Goal: Information Seeking & Learning: Stay updated

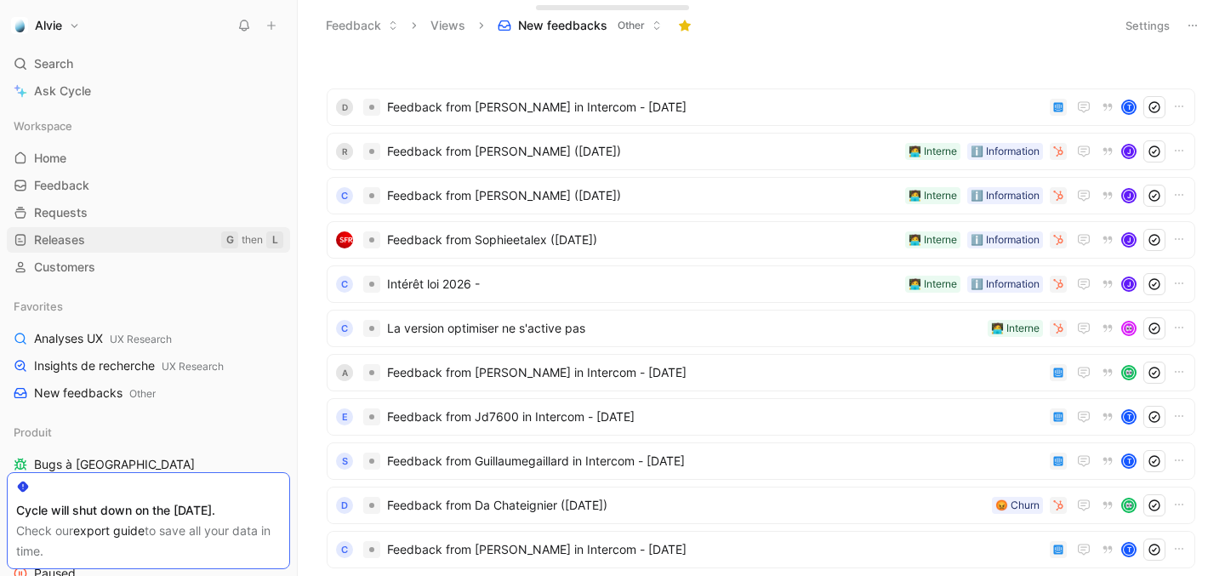
click at [70, 239] on span "Releases" at bounding box center [59, 239] width 51 height 17
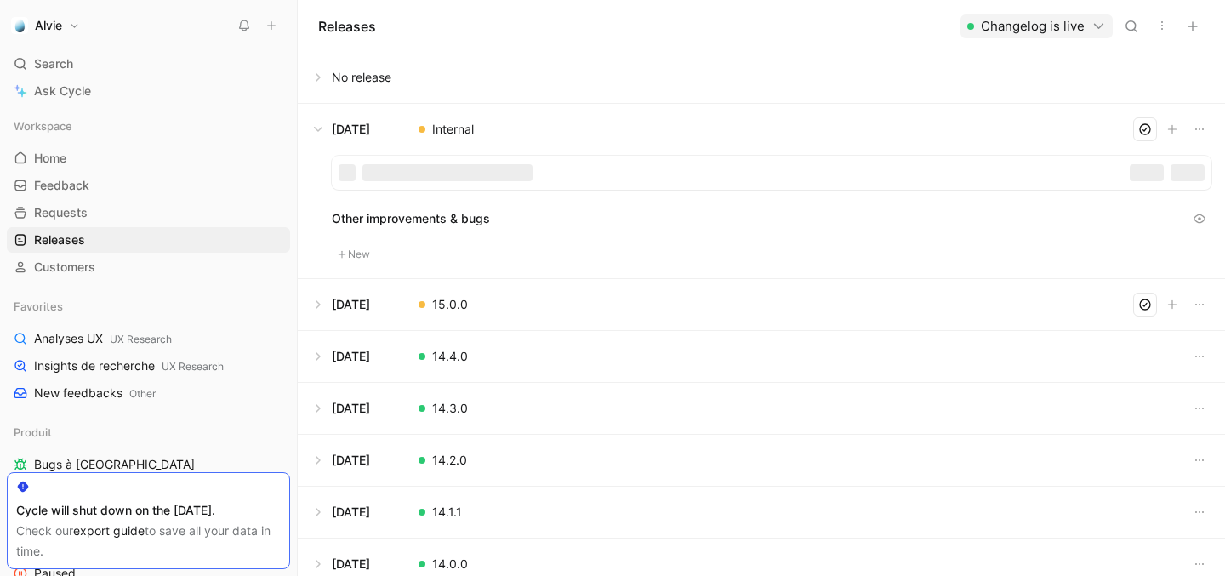
click at [1025, 296] on button at bounding box center [762, 304] width 926 height 51
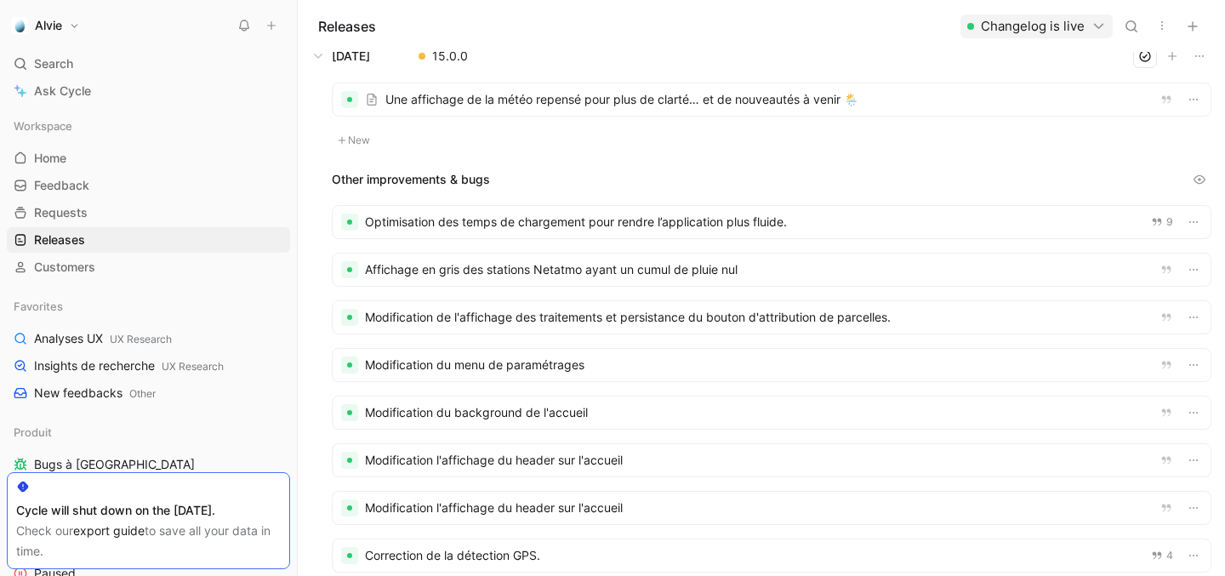
scroll to position [105, 0]
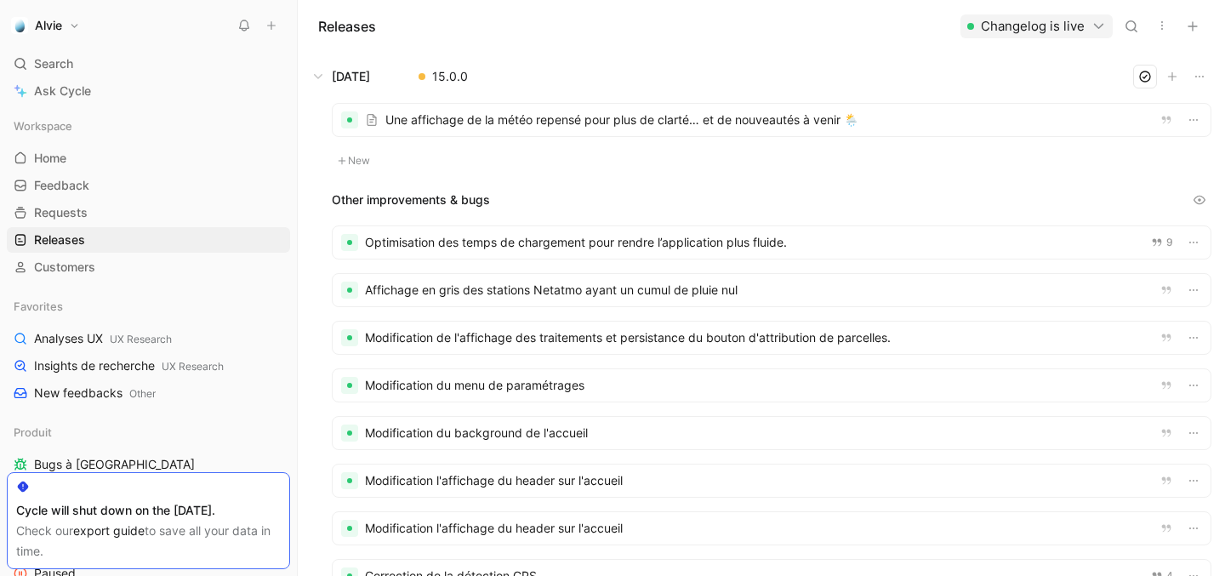
click at [617, 122] on div at bounding box center [772, 120] width 878 height 32
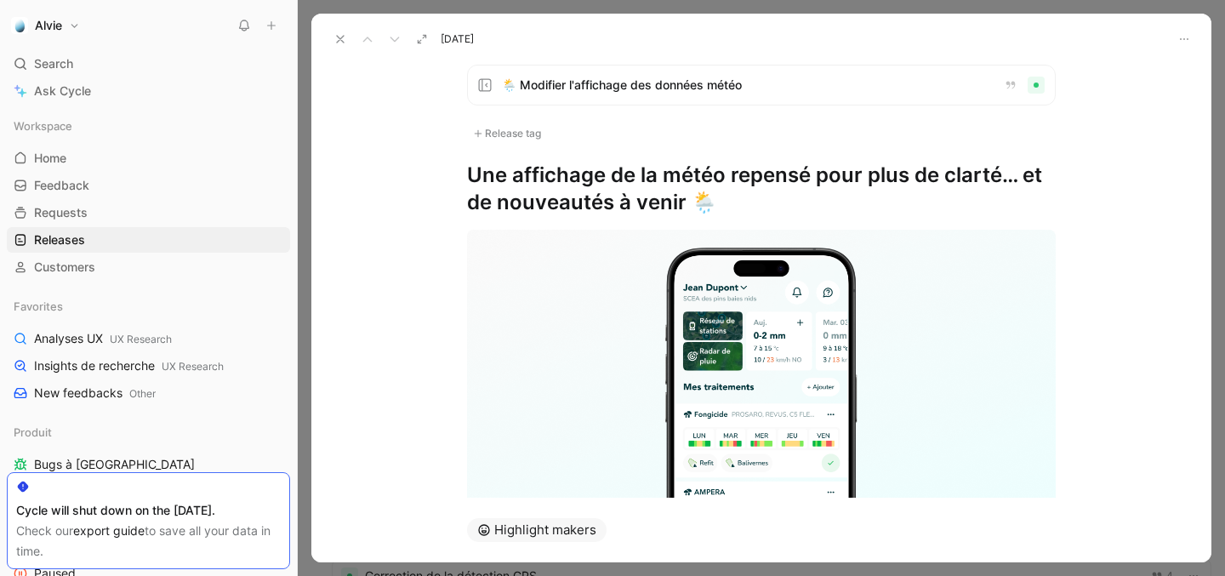
scroll to position [291, 0]
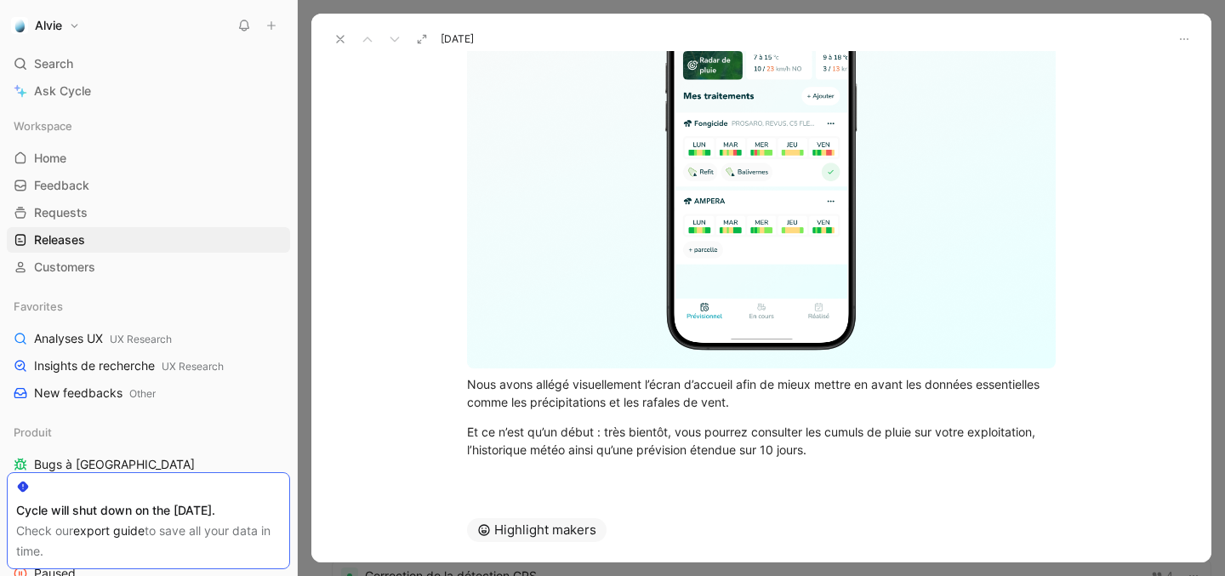
click at [333, 35] on icon at bounding box center [340, 39] width 14 height 14
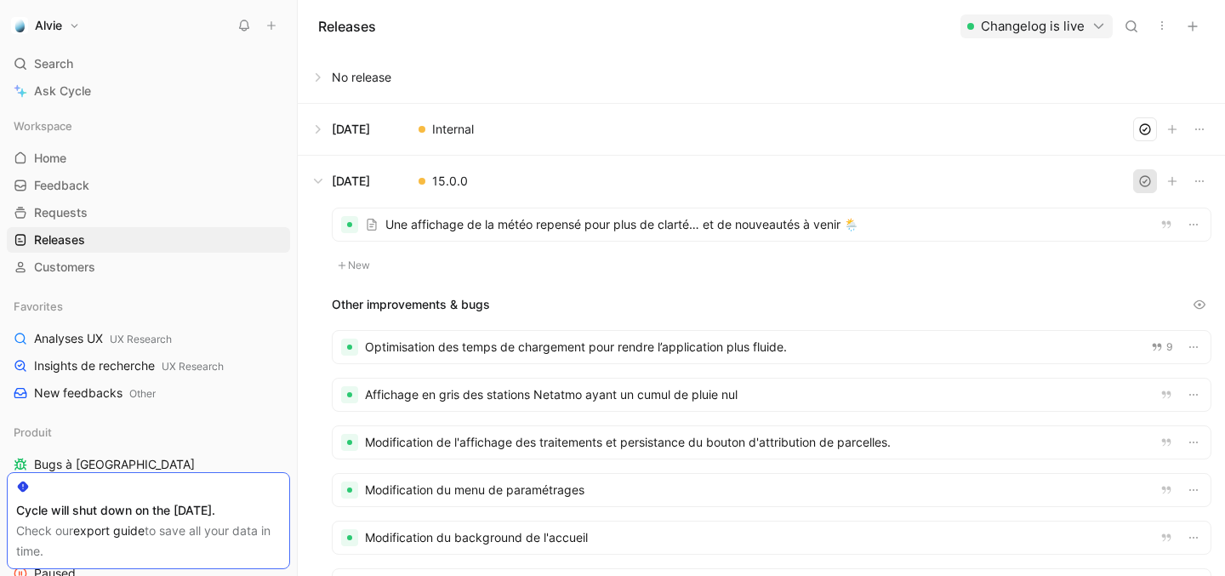
click at [1134, 174] on button "button" at bounding box center [1145, 181] width 24 height 24
click at [687, 225] on div at bounding box center [772, 224] width 878 height 32
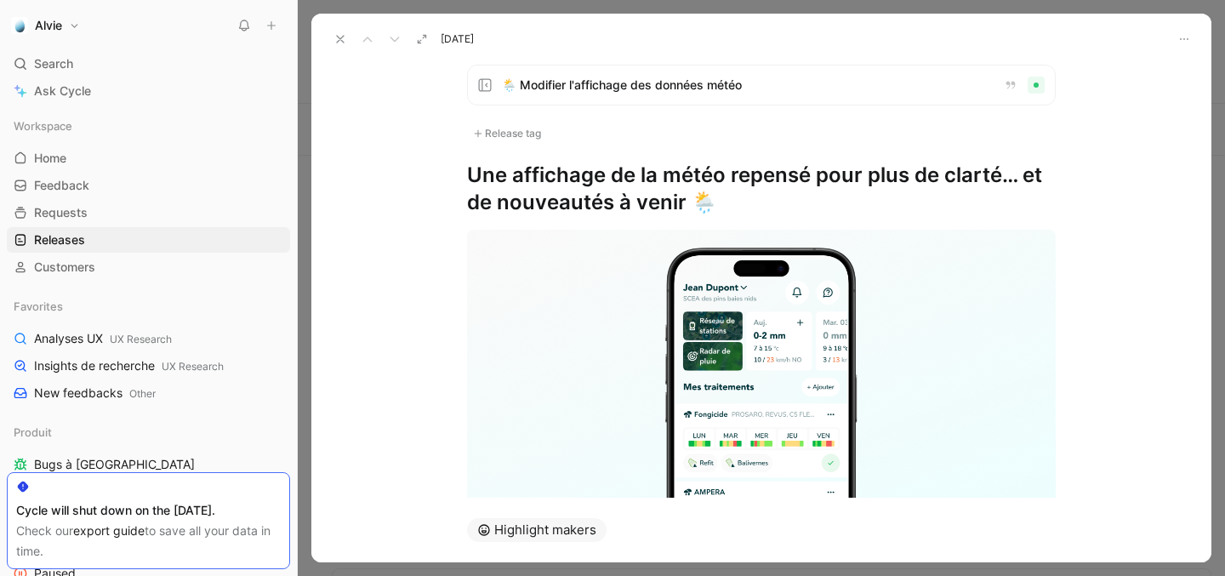
click at [501, 174] on h1 "Une affichage de la météo repensé pour plus de clarté… et de nouveautés à venir…" at bounding box center [761, 189] width 589 height 54
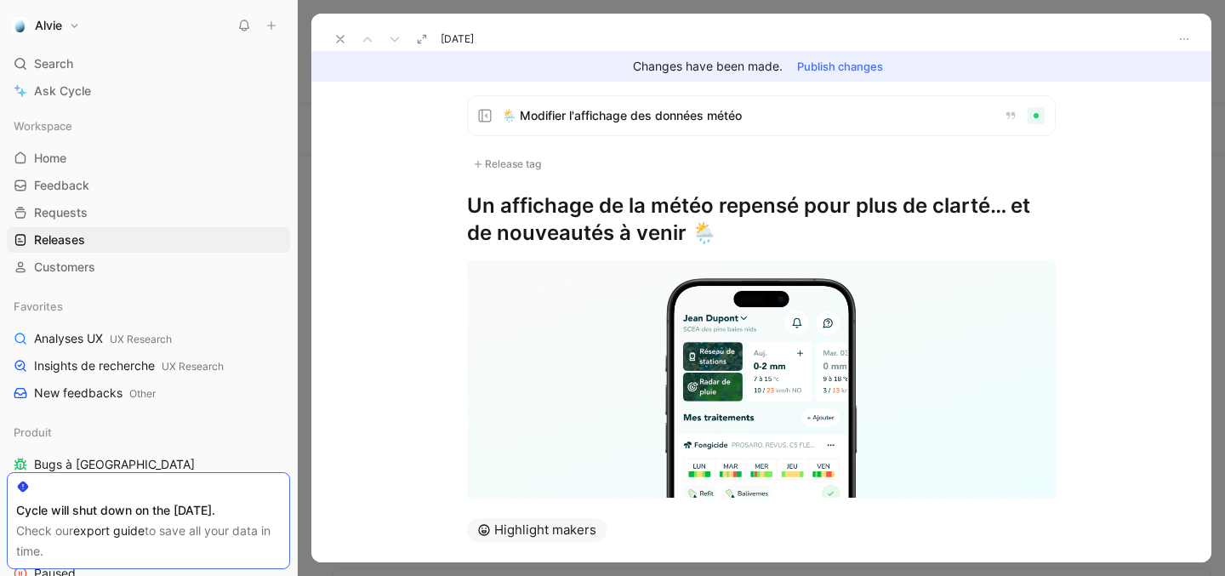
click at [868, 60] on button "Publish changes" at bounding box center [839, 66] width 101 height 24
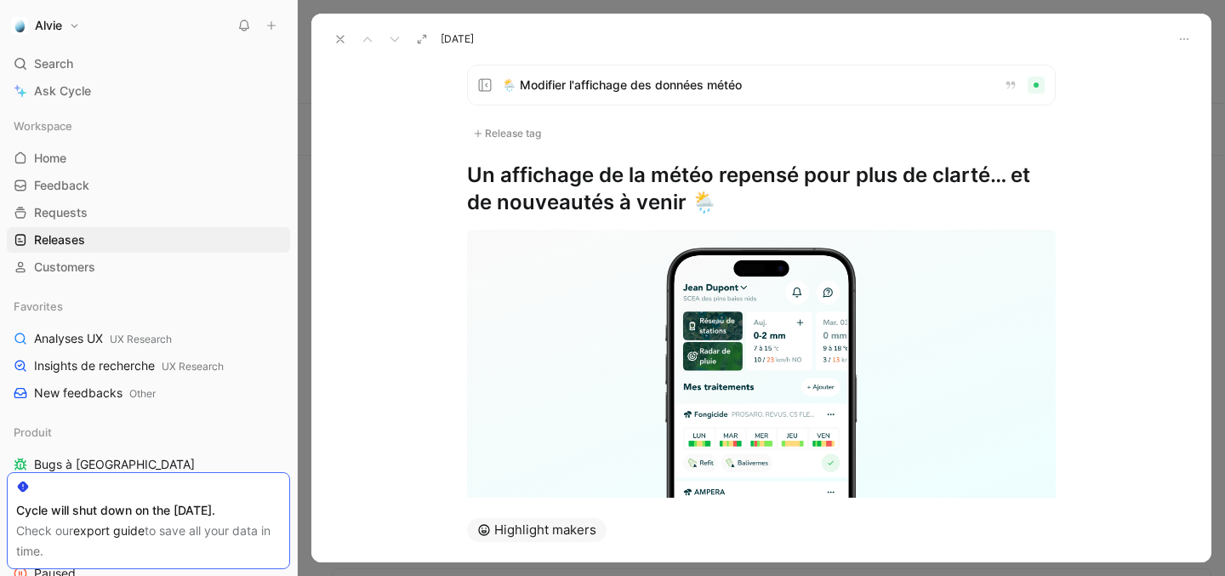
scroll to position [291, 0]
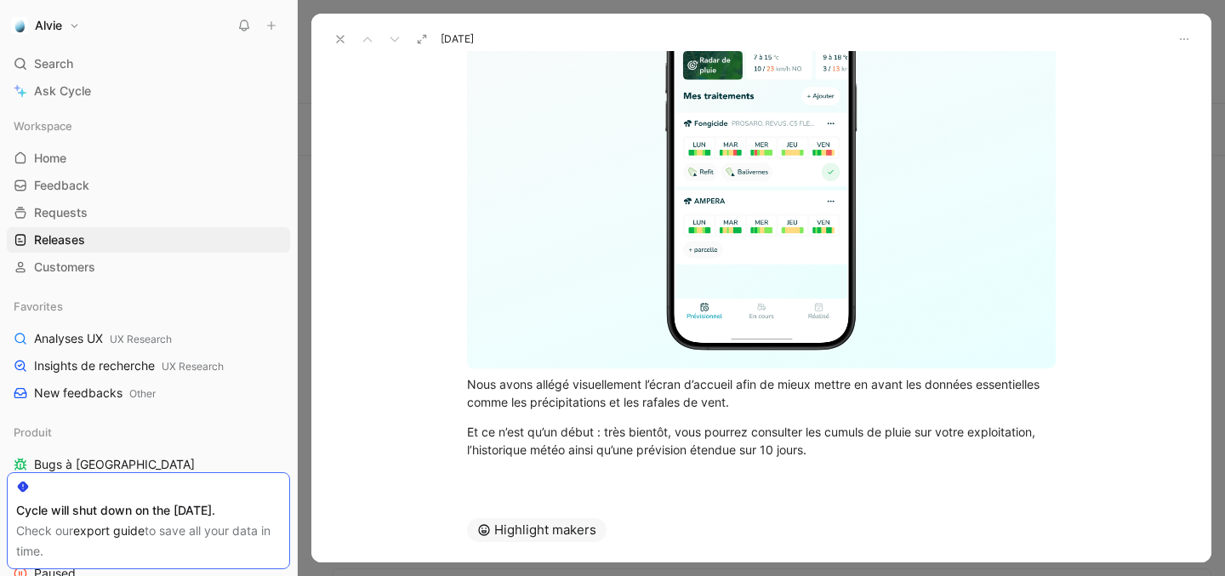
click at [338, 40] on icon at bounding box center [340, 39] width 14 height 14
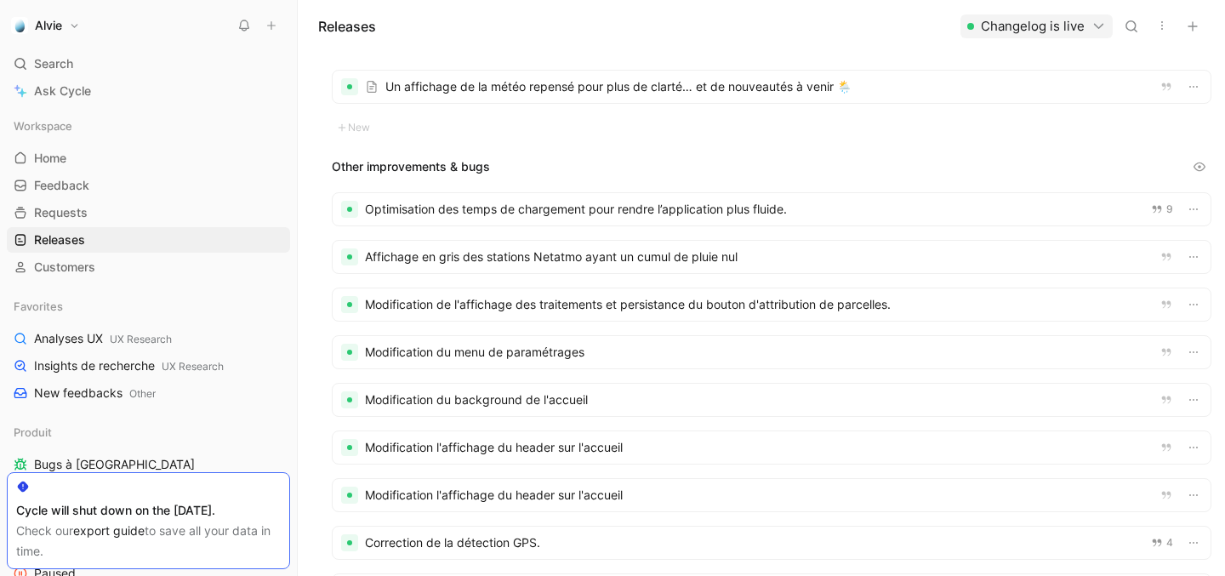
scroll to position [309, 0]
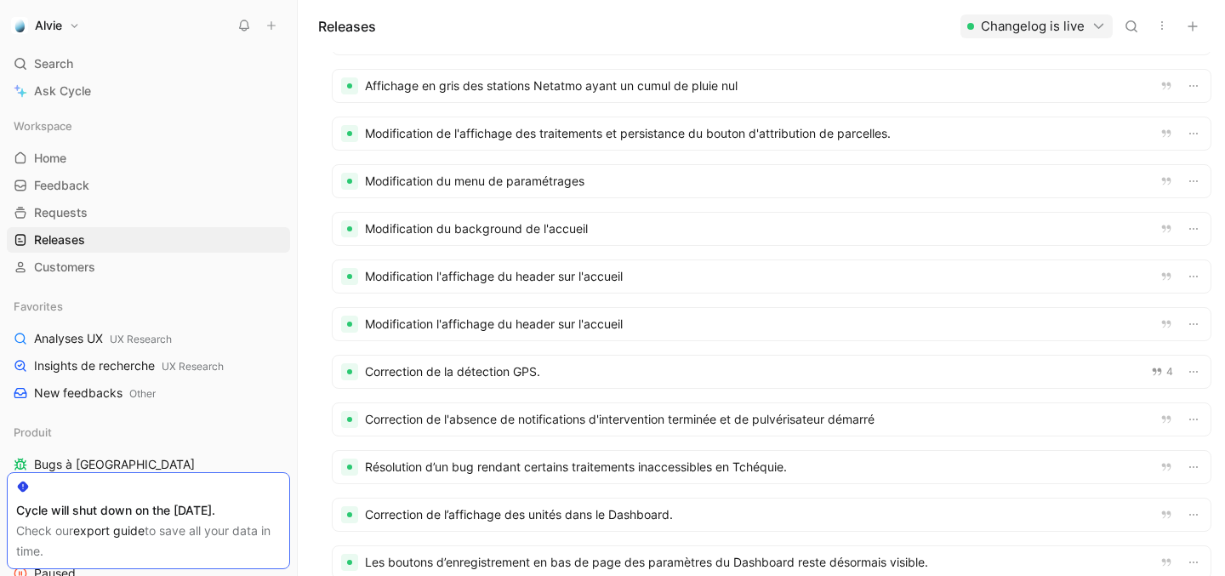
click at [538, 332] on div at bounding box center [772, 324] width 878 height 32
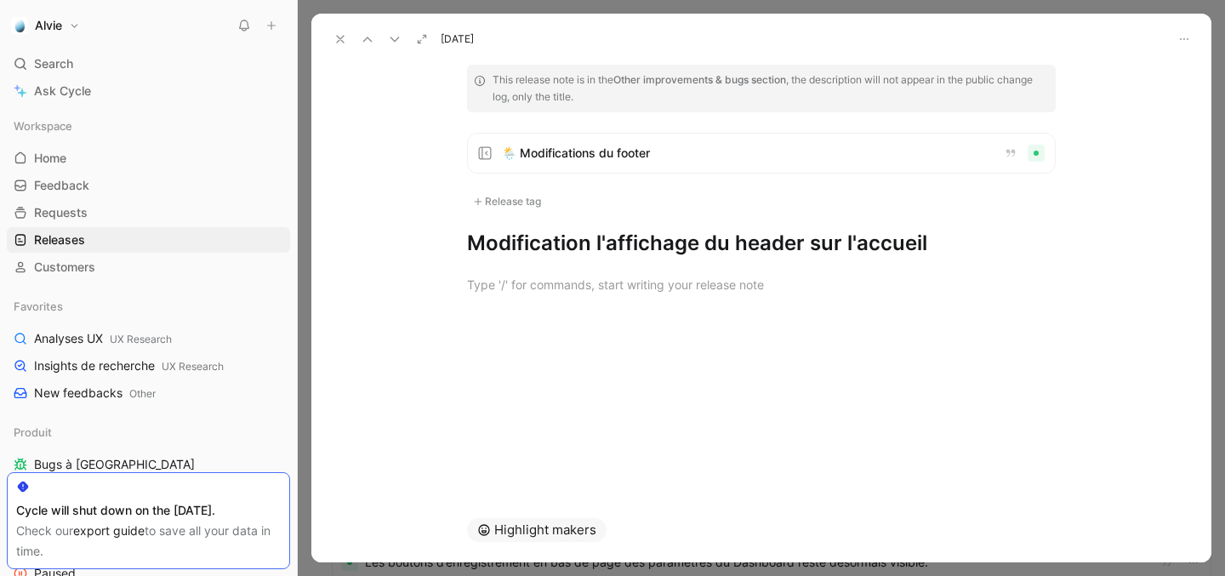
click at [768, 250] on h1 "Modification l'affichage du header sur l'accueil" at bounding box center [761, 243] width 589 height 27
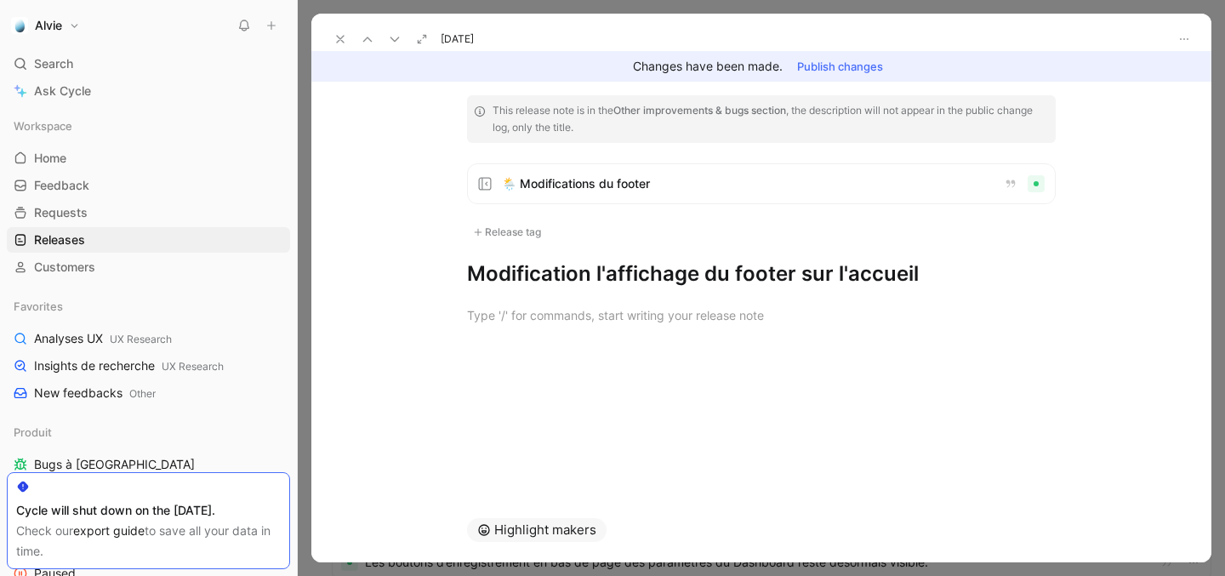
click at [835, 56] on button "Publish changes" at bounding box center [839, 66] width 101 height 24
click at [344, 37] on icon at bounding box center [340, 39] width 14 height 14
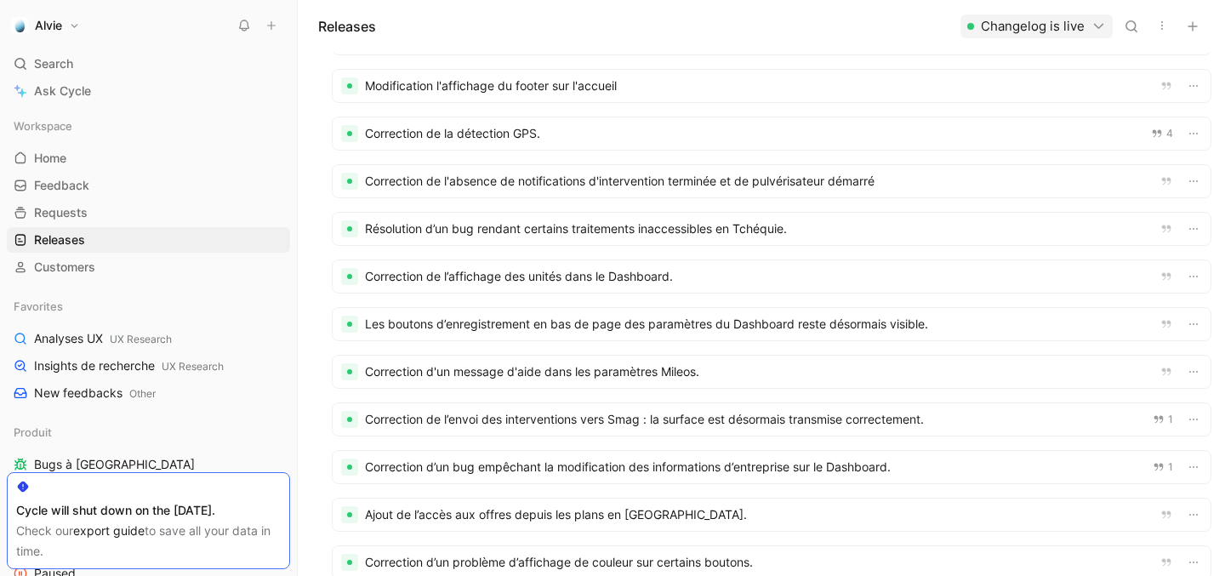
scroll to position [602, 0]
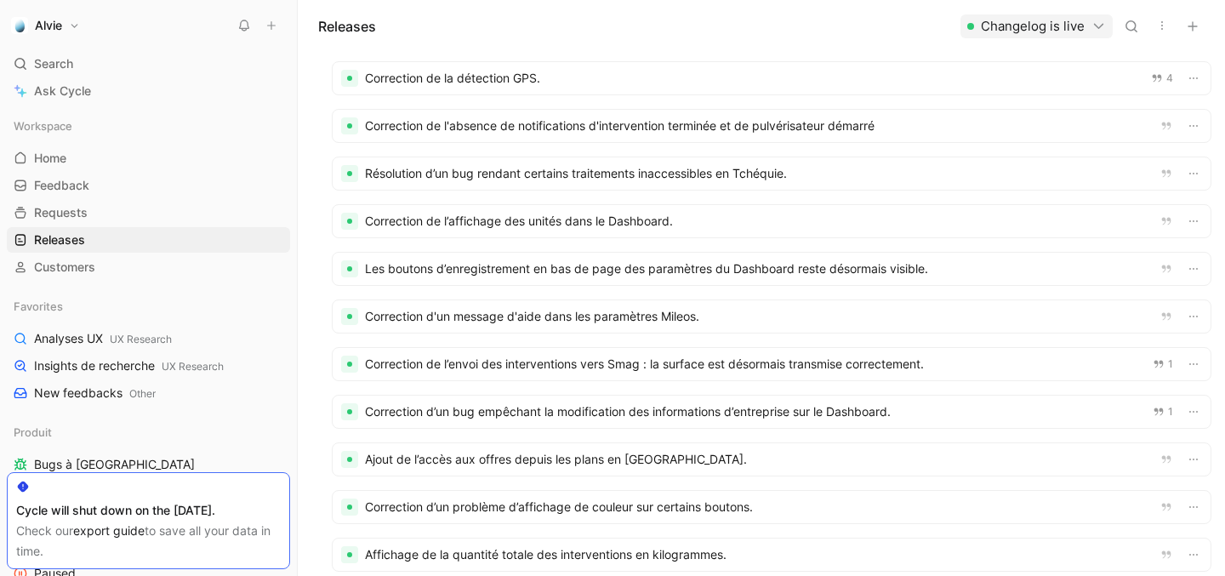
click at [593, 465] on div at bounding box center [772, 459] width 878 height 32
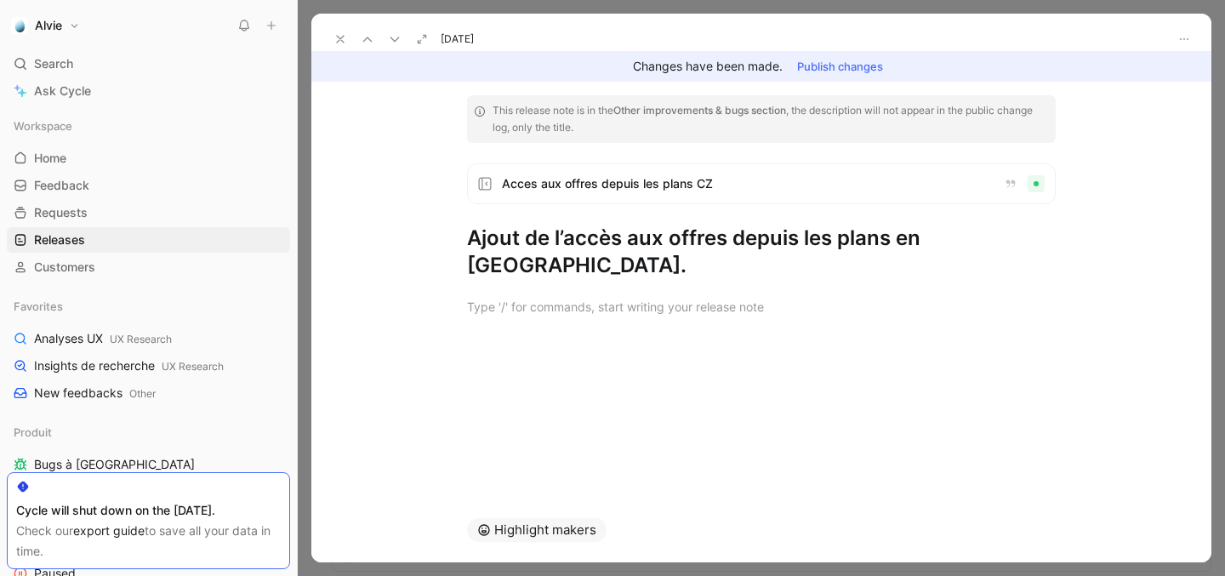
click at [491, 238] on h1 "Ajout de l’accès aux offres depuis les plans en [GEOGRAPHIC_DATA]." at bounding box center [761, 252] width 589 height 54
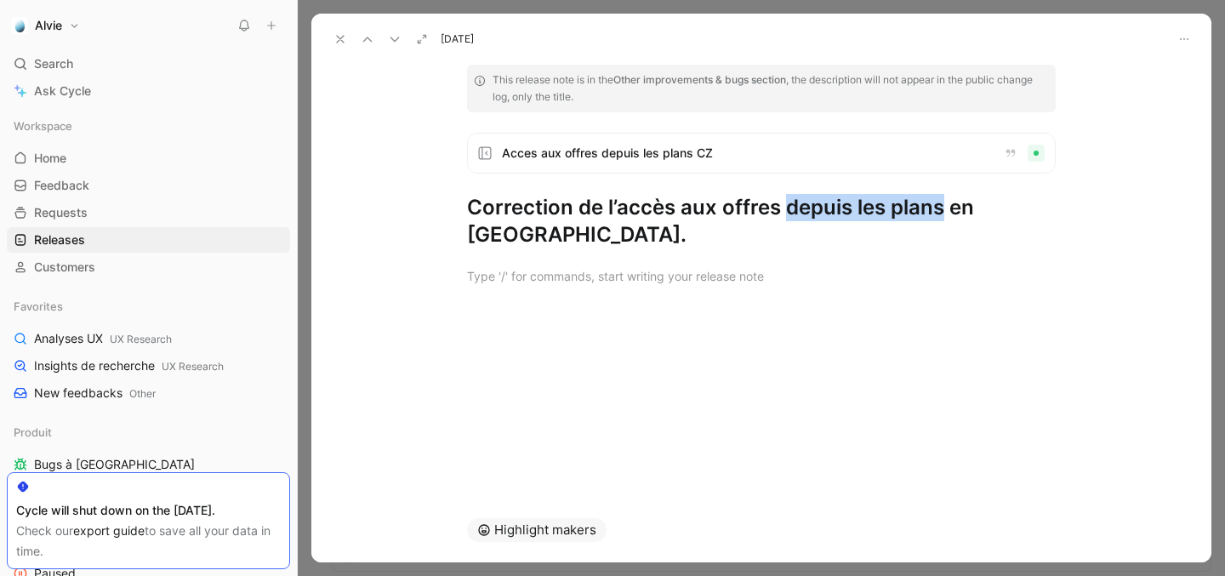
drag, startPoint x: 784, startPoint y: 204, endPoint x: 942, endPoint y: 220, distance: 158.2
click at [942, 220] on h1 "Correction de l’accès aux offres depuis les plans en [GEOGRAPHIC_DATA]." at bounding box center [761, 221] width 589 height 54
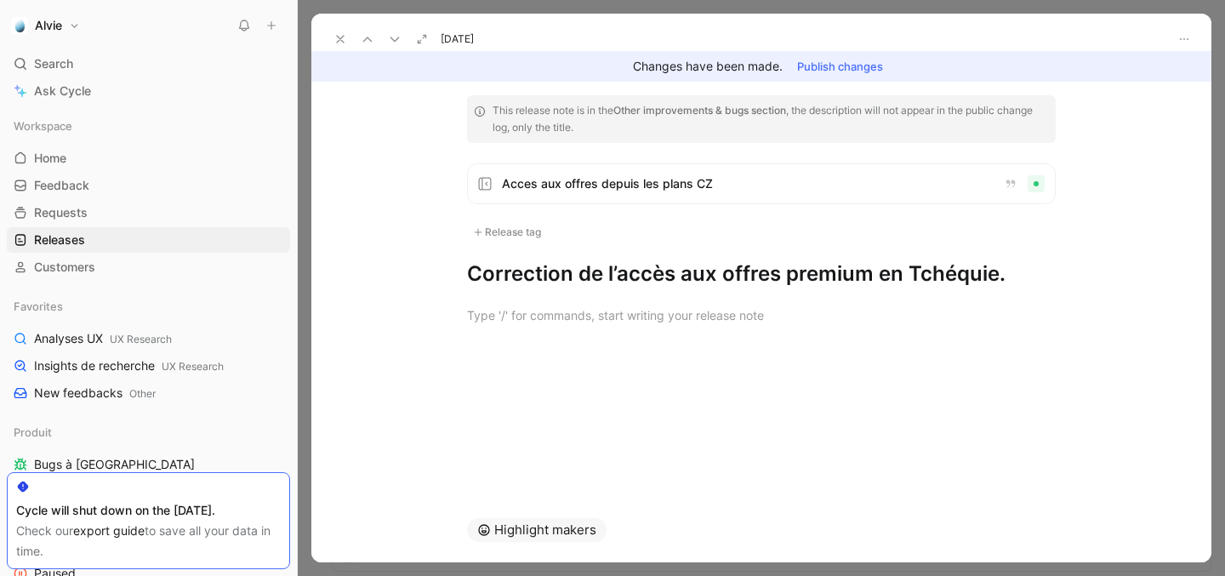
click at [816, 61] on button "Publish changes" at bounding box center [839, 66] width 101 height 24
click at [333, 32] on button at bounding box center [340, 39] width 24 height 24
